Goal: Check status

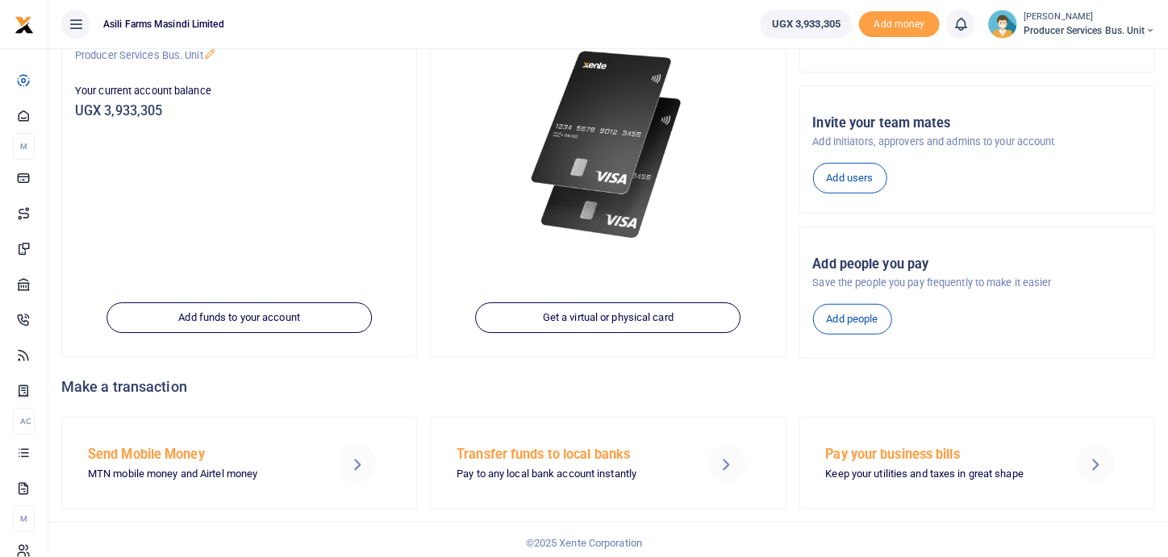
scroll to position [201, 0]
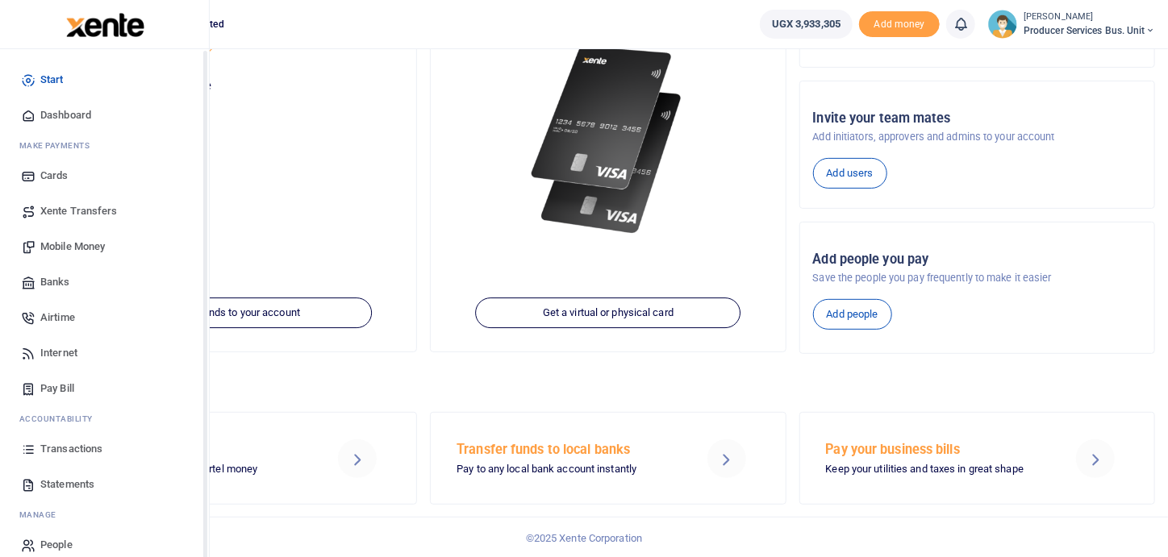
click at [101, 443] on span "Transactions" at bounding box center [71, 449] width 62 height 16
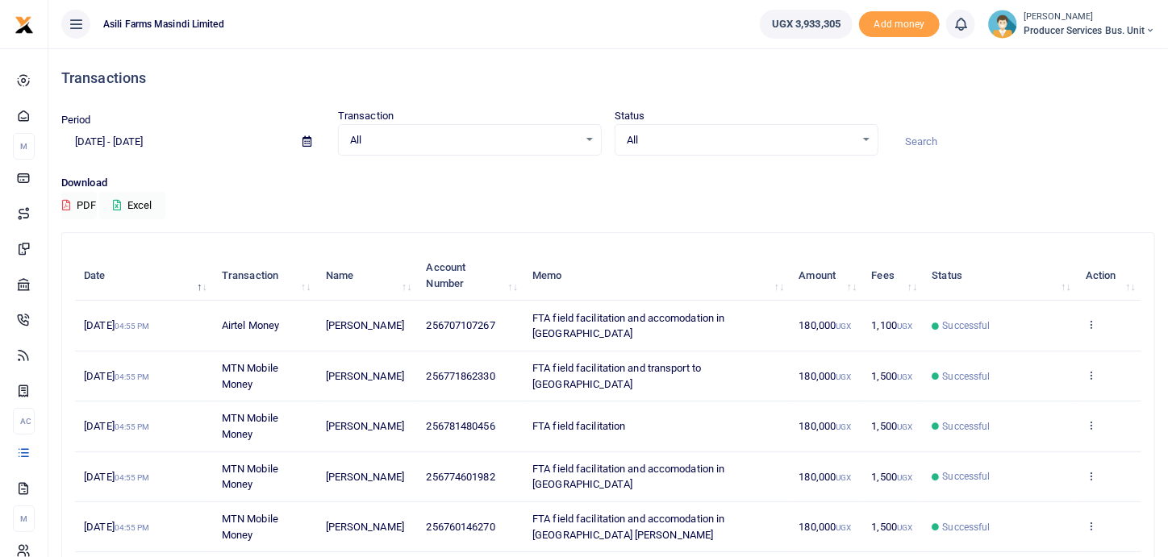
click at [922, 139] on input at bounding box center [1023, 141] width 264 height 27
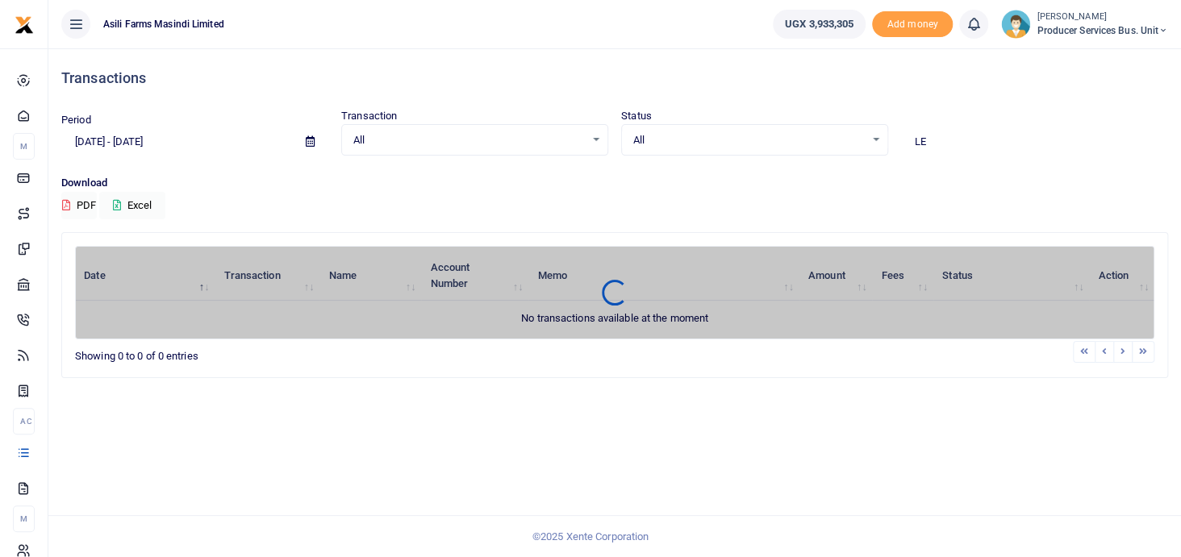
type input "L"
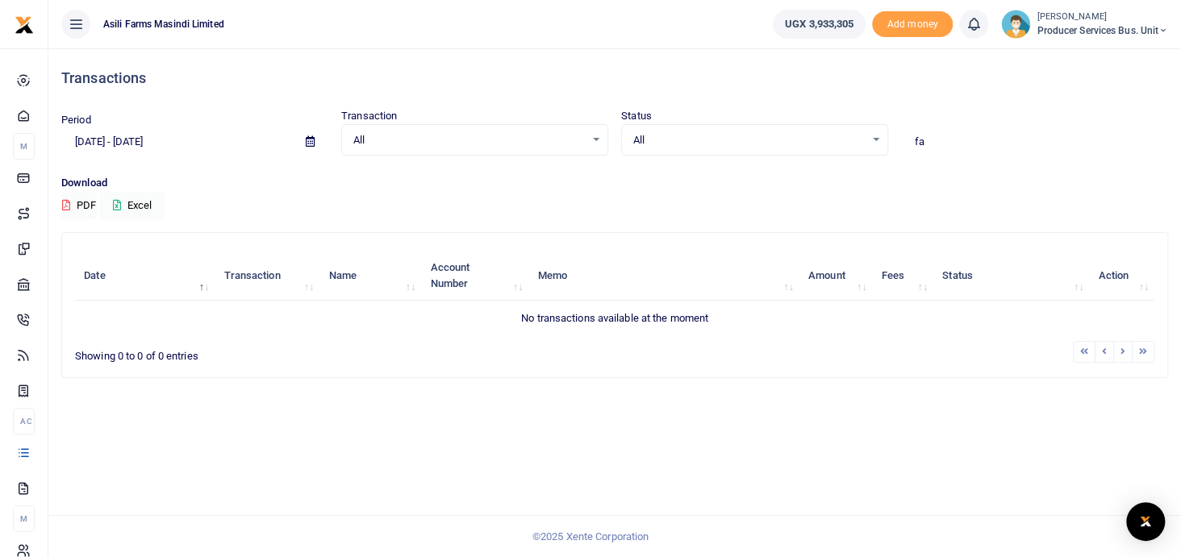
type input "f"
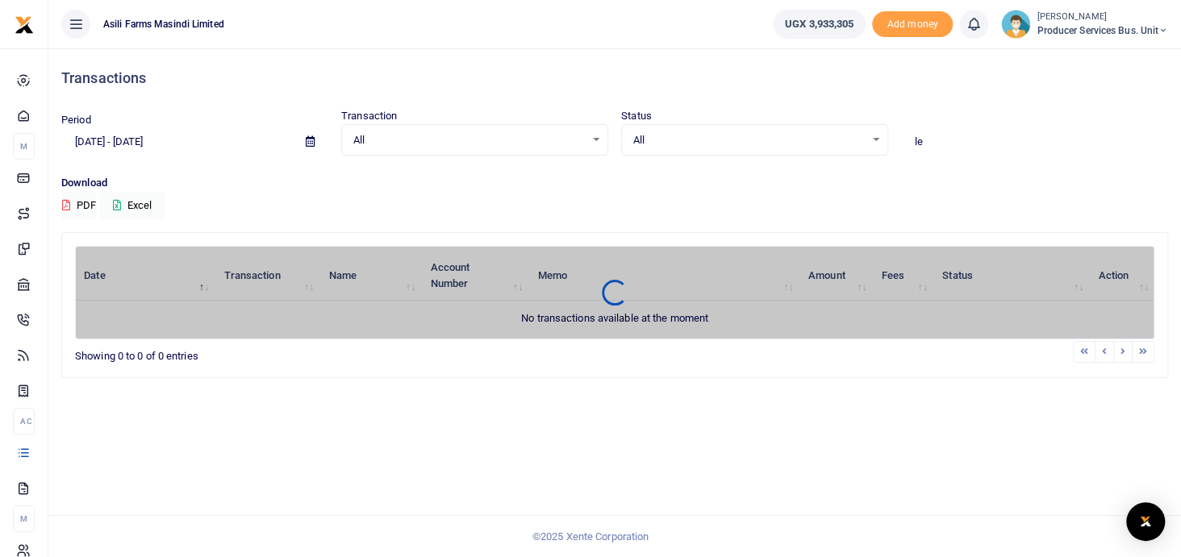
type input "l"
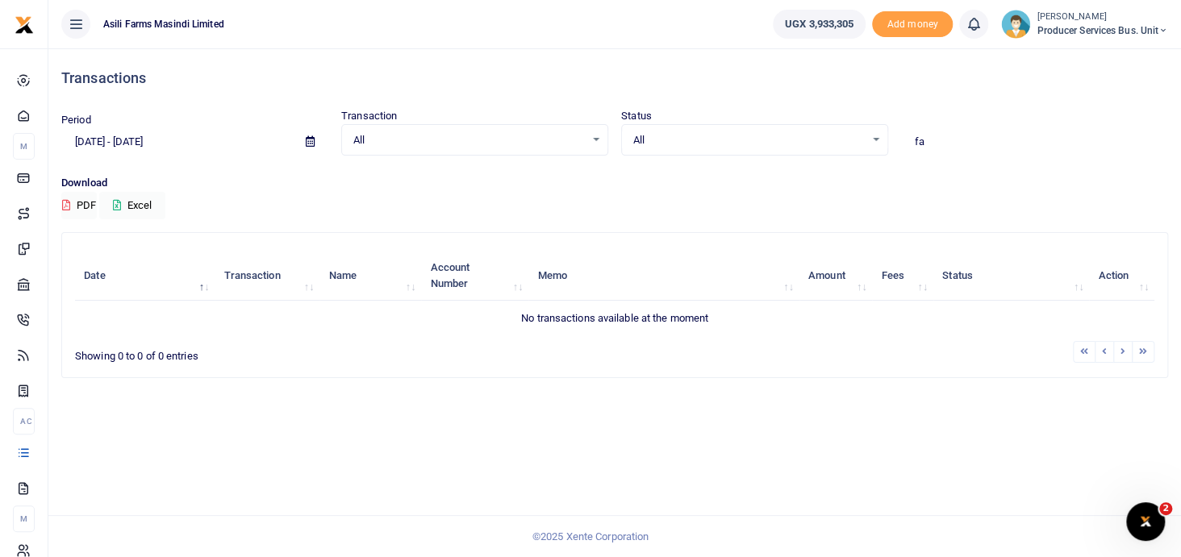
type input "f"
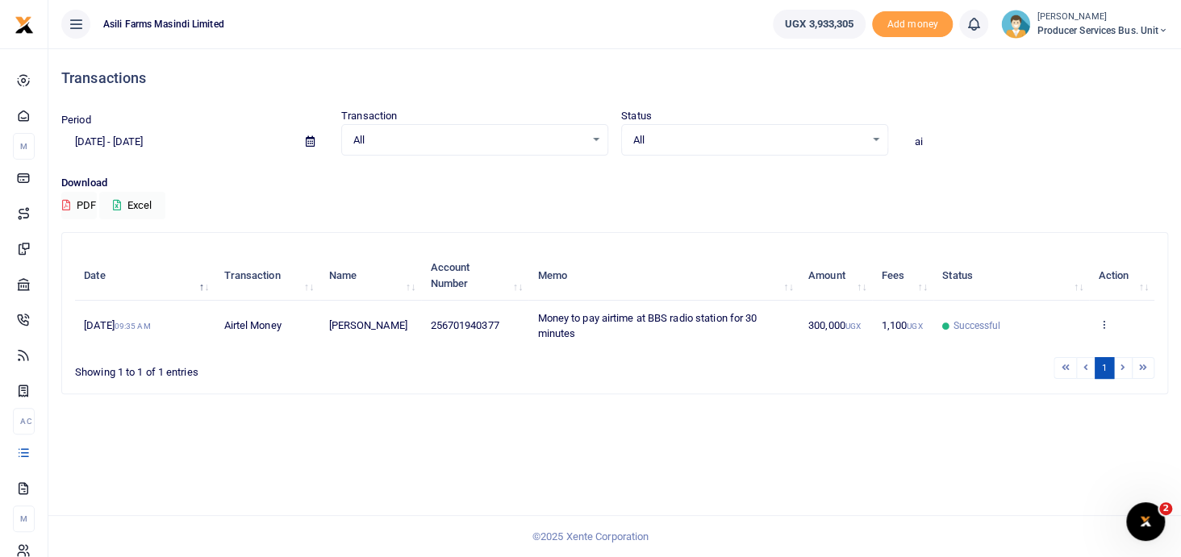
type input "a"
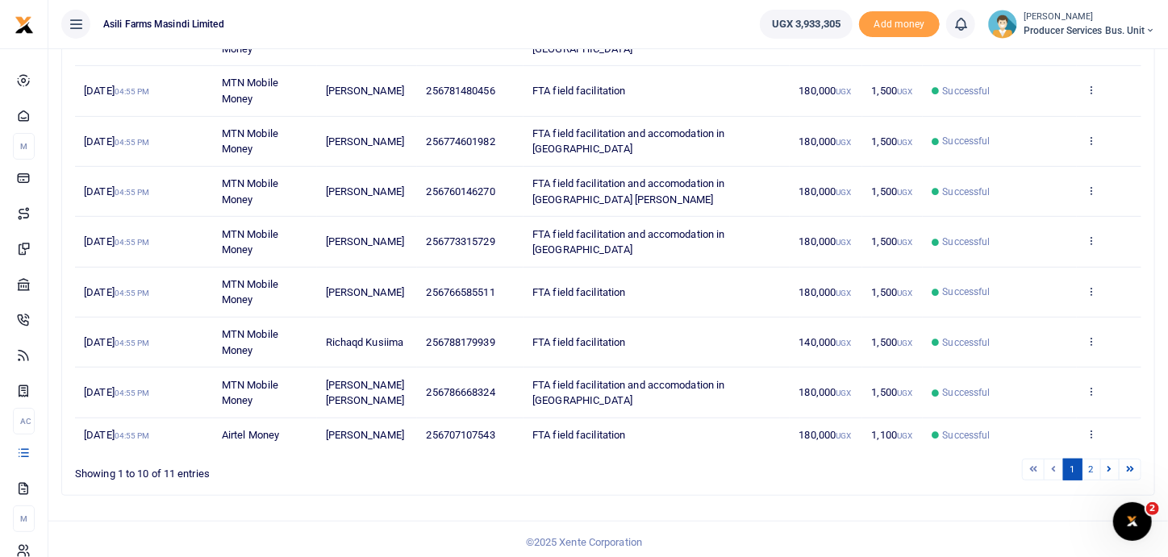
scroll to position [338, 0]
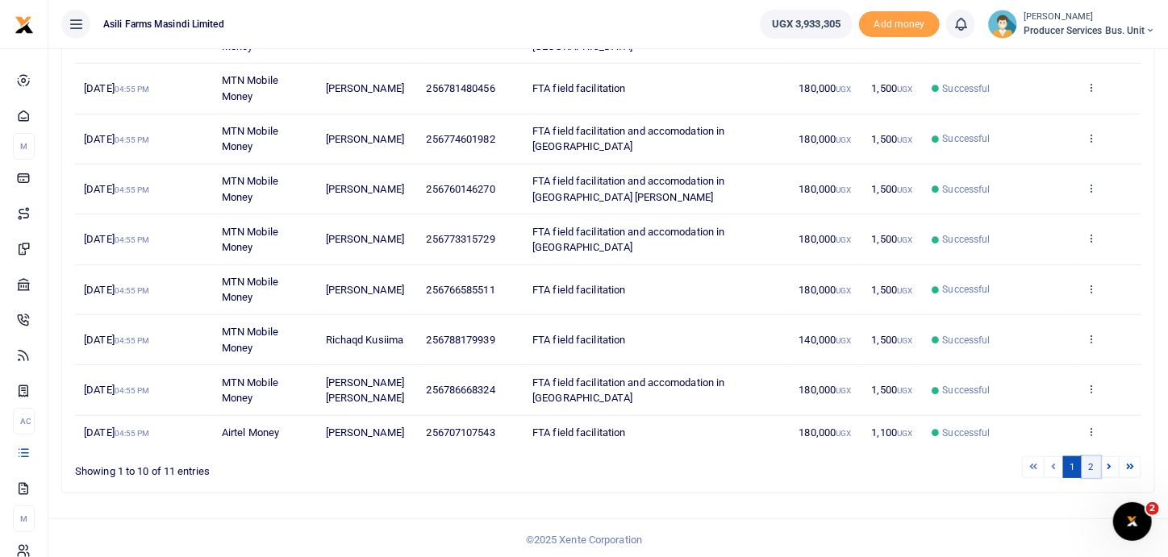
click at [1100, 464] on link "2" at bounding box center [1091, 468] width 19 height 22
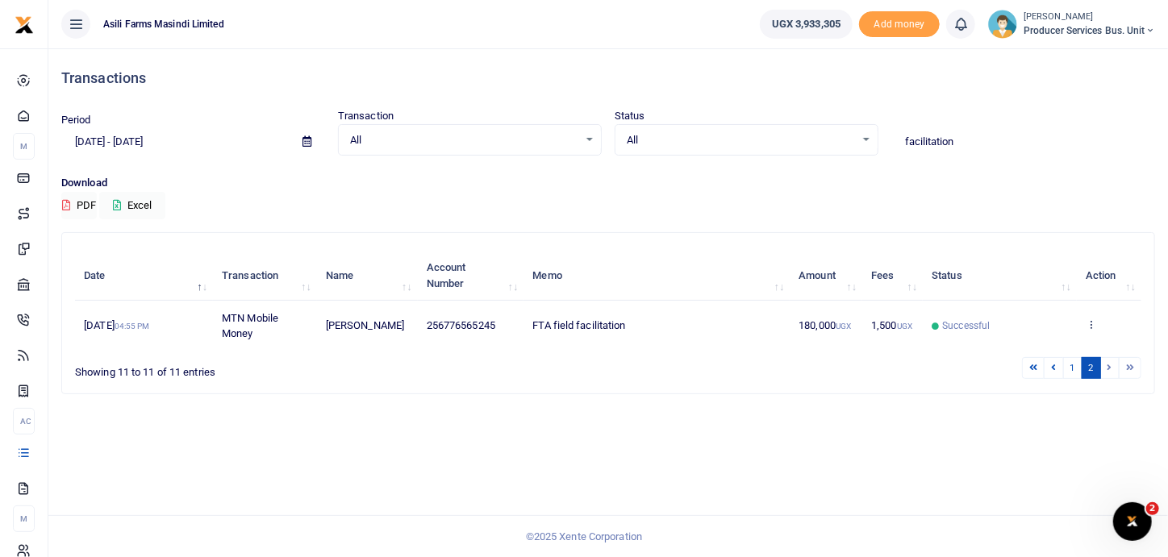
scroll to position [0, 0]
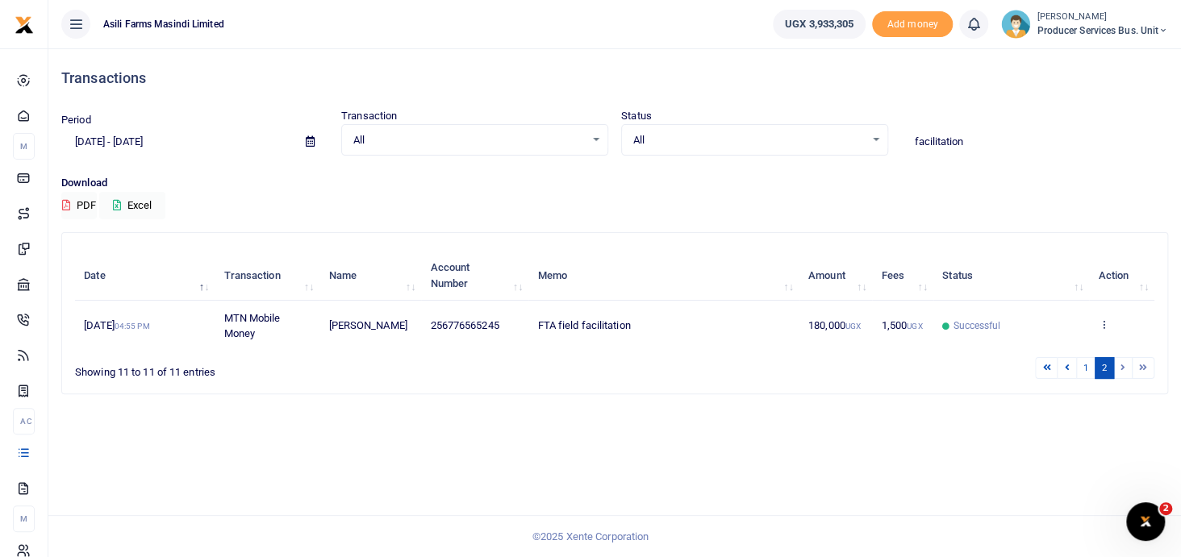
click at [1126, 361] on li at bounding box center [1123, 368] width 19 height 22
click at [1120, 368] on li at bounding box center [1123, 368] width 19 height 22
click at [1088, 369] on link "1" at bounding box center [1085, 368] width 19 height 22
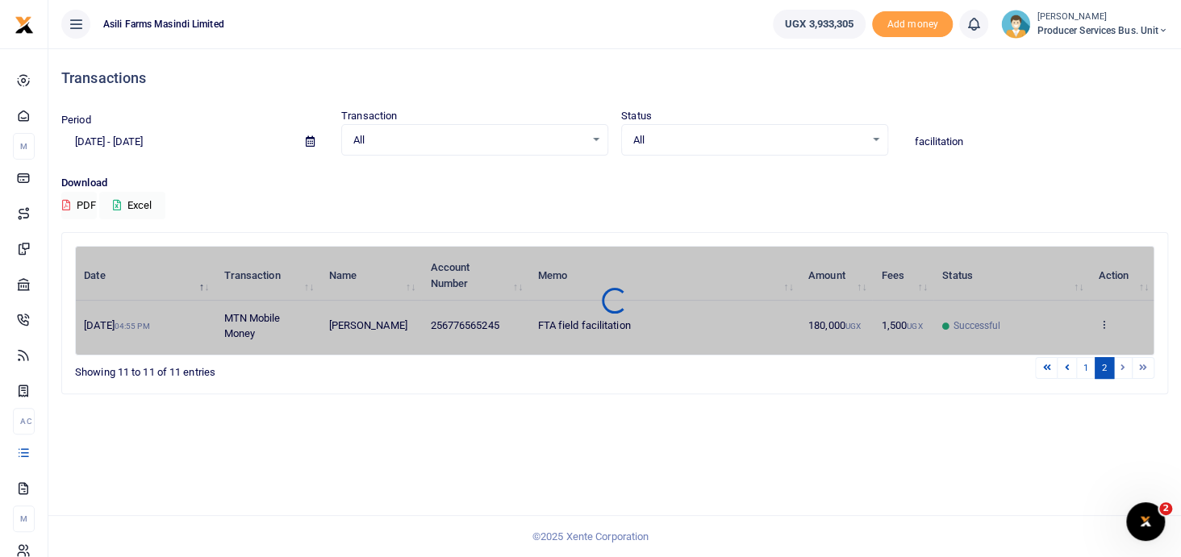
click at [1121, 365] on li at bounding box center [1123, 368] width 19 height 22
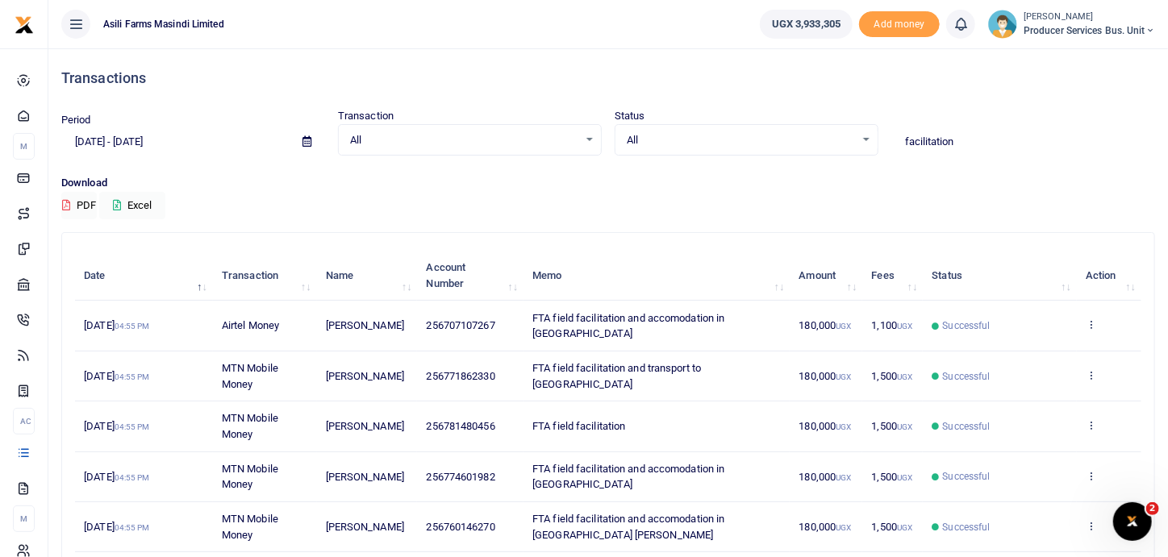
scroll to position [338, 0]
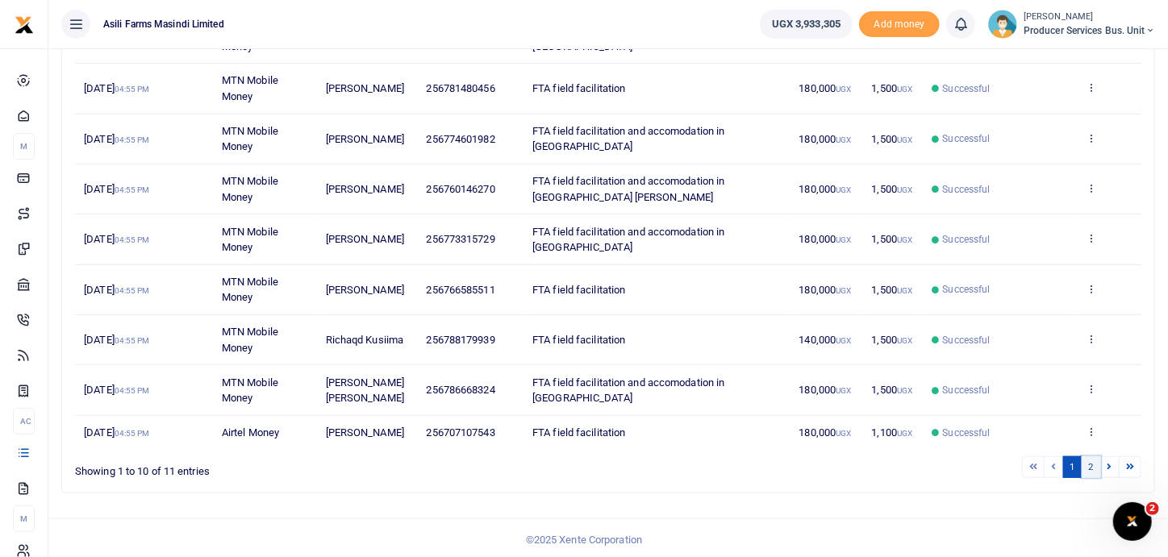
click at [1098, 461] on link "2" at bounding box center [1091, 468] width 19 height 22
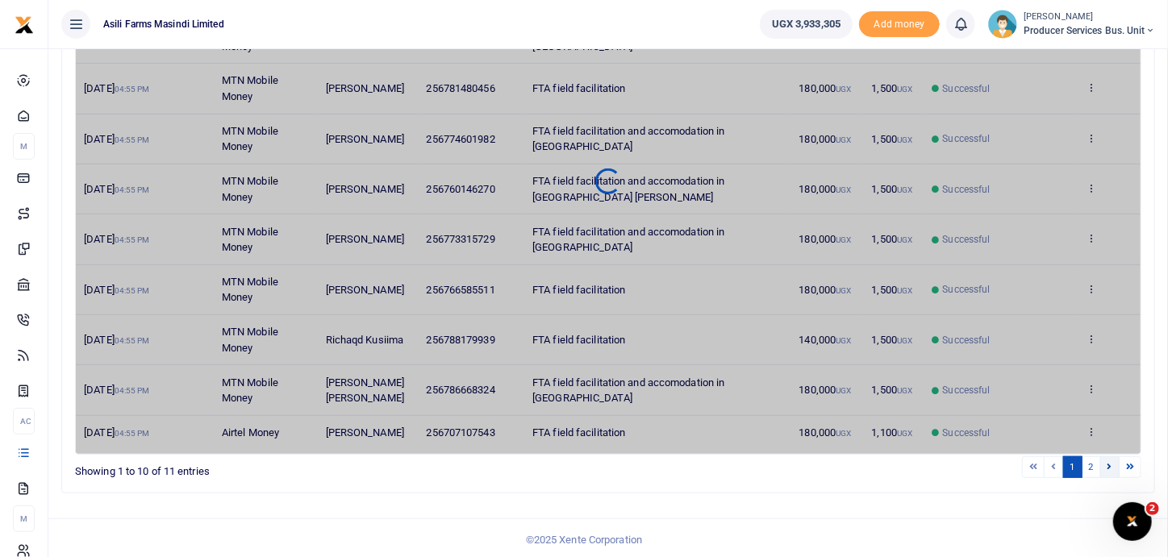
scroll to position [0, 0]
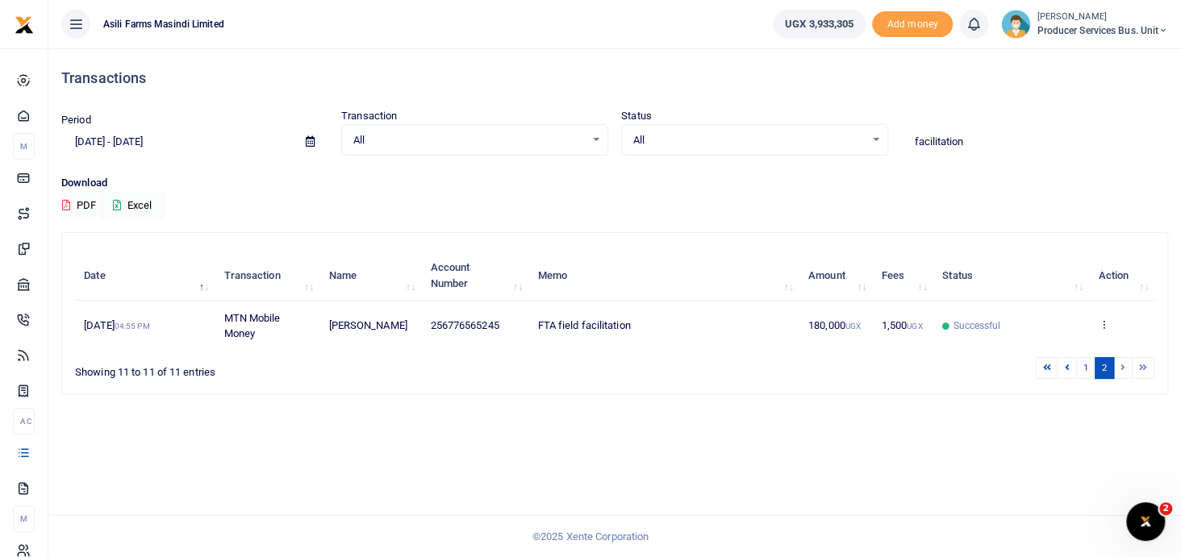
click at [1114, 460] on div "Transactions Period [DATE] - [DATE] Transaction All Select an option... All Air…" at bounding box center [614, 302] width 1133 height 509
drag, startPoint x: 990, startPoint y: 138, endPoint x: 855, endPoint y: 141, distance: 134.8
click at [855, 141] on div "Period [DATE] - [DATE] Transaction All Select an option... All Airtime Internet…" at bounding box center [615, 132] width 1120 height 48
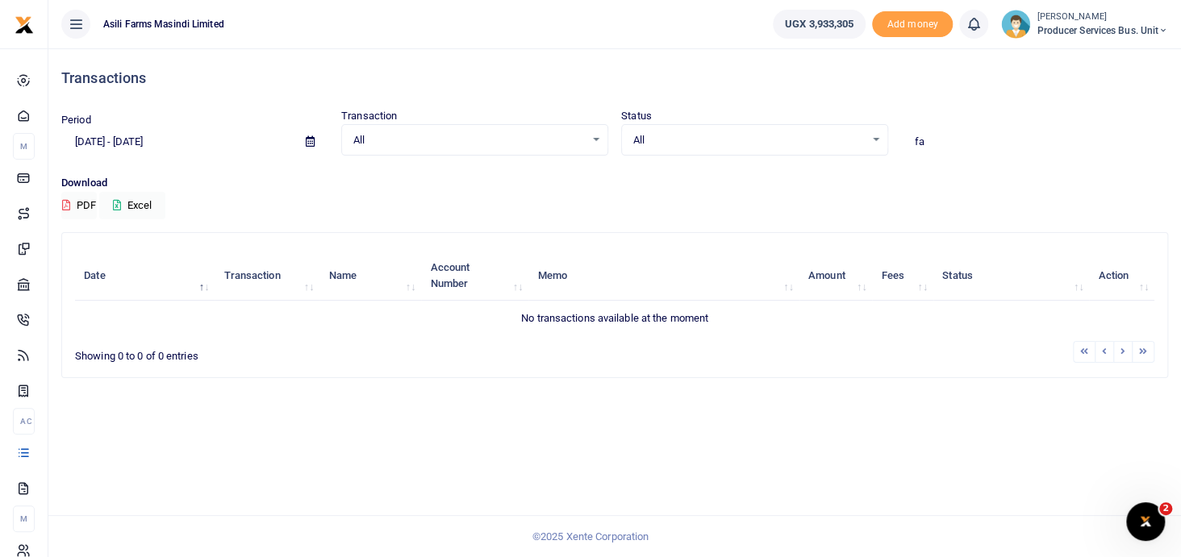
type input "f"
